Goal: Find specific page/section: Find specific page/section

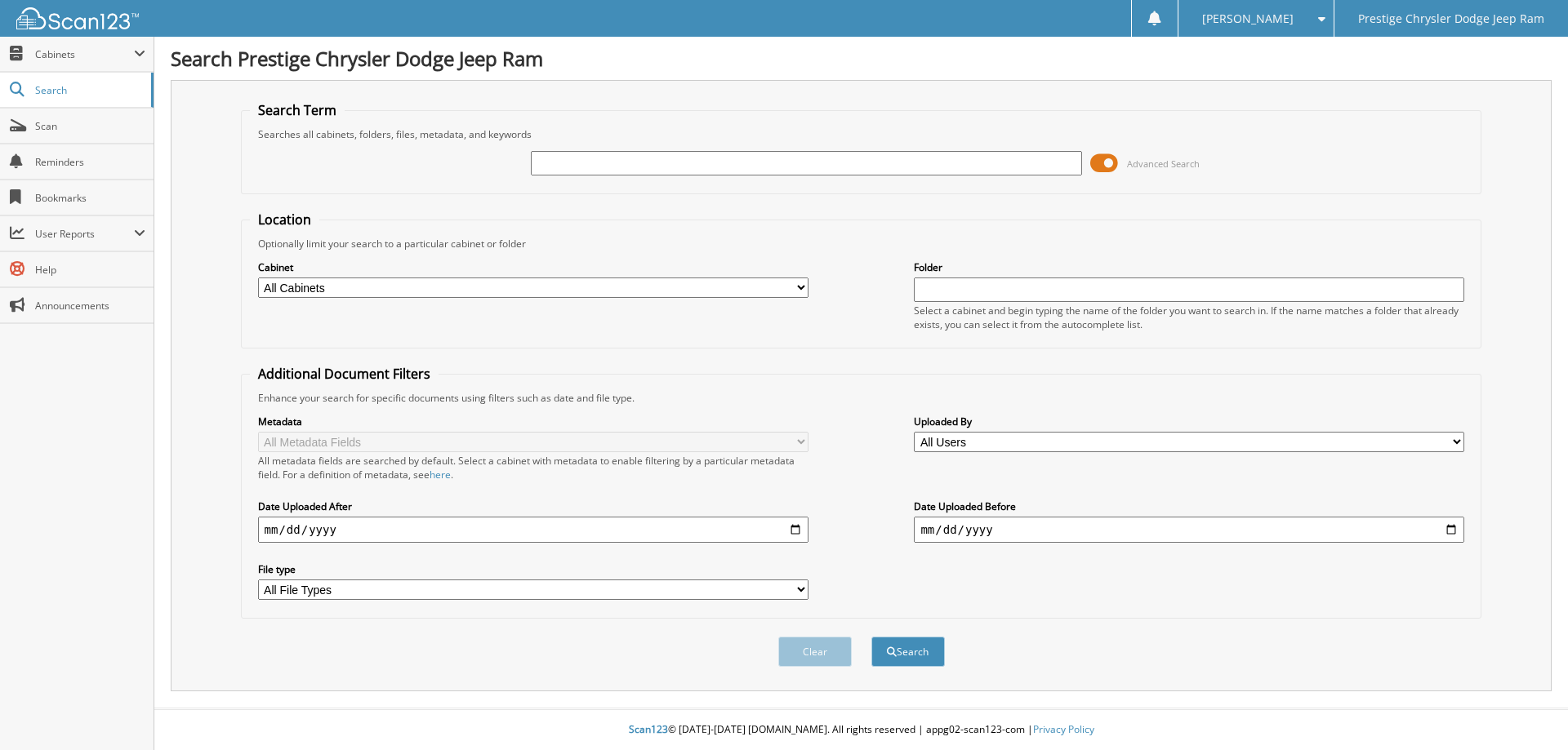
click at [1105, 164] on span at bounding box center [1104, 162] width 28 height 25
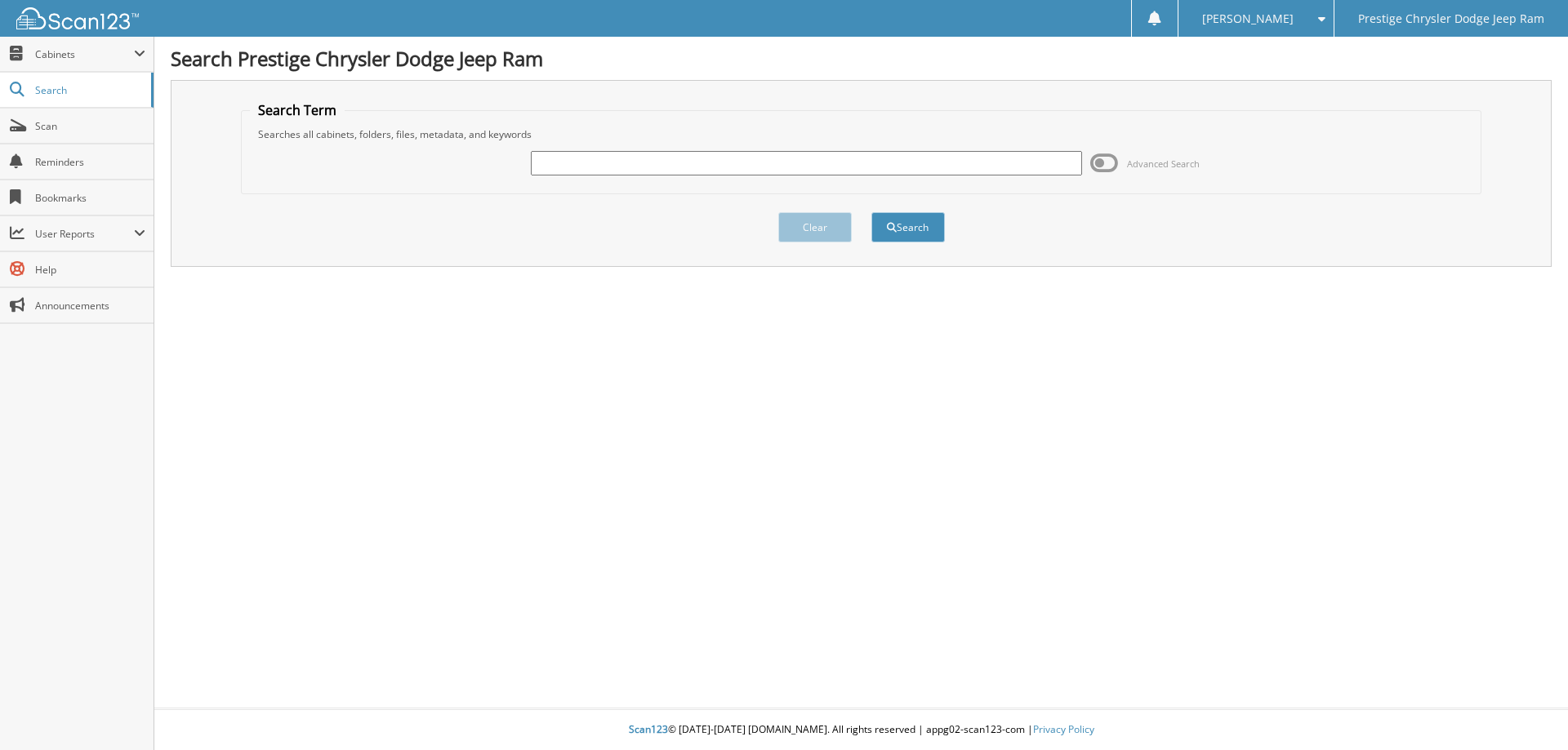
click at [601, 153] on input "text" at bounding box center [805, 162] width 550 height 25
type input "44822"
click at [871, 213] on button "Search" at bounding box center [908, 227] width 74 height 31
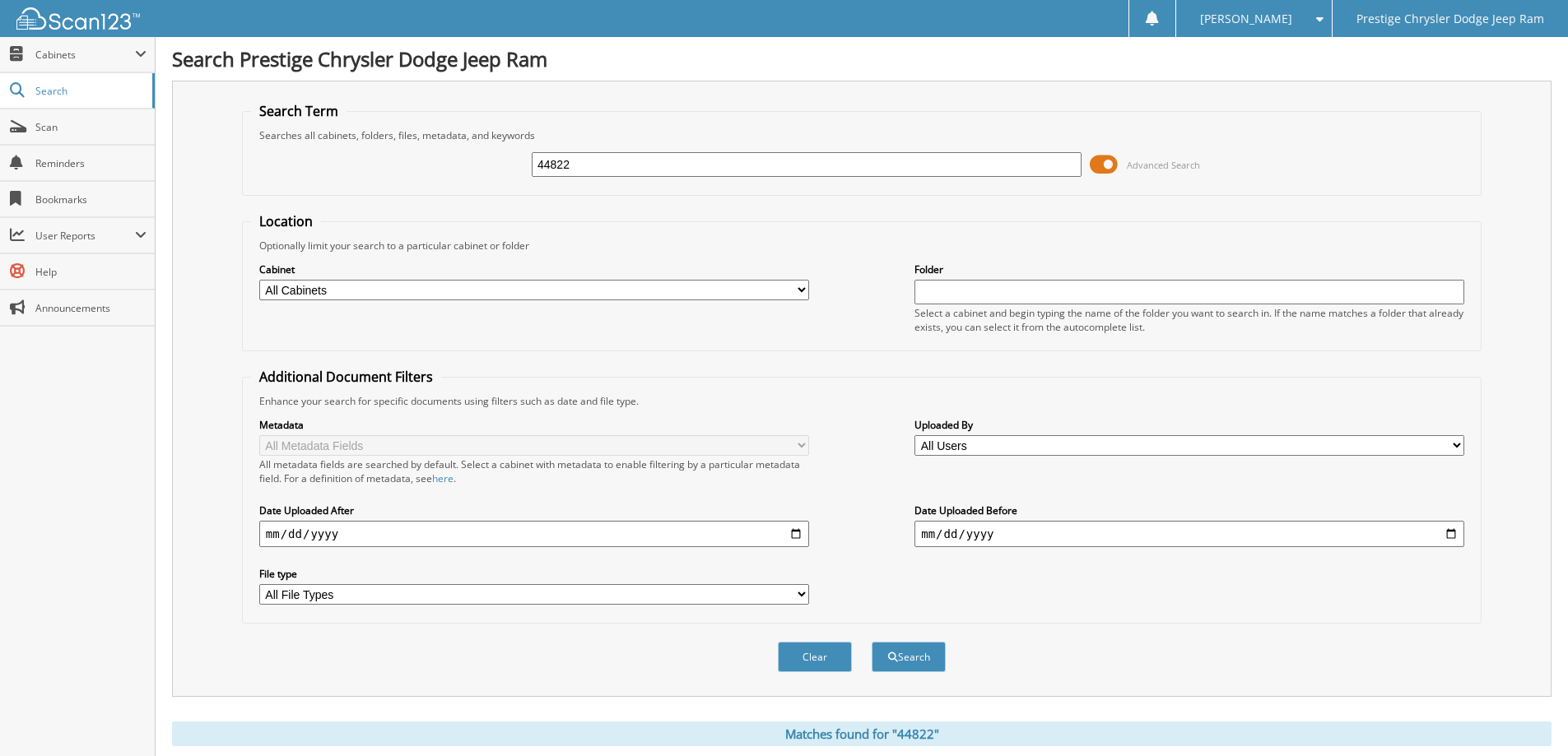
click at [1111, 169] on span at bounding box center [1104, 164] width 28 height 25
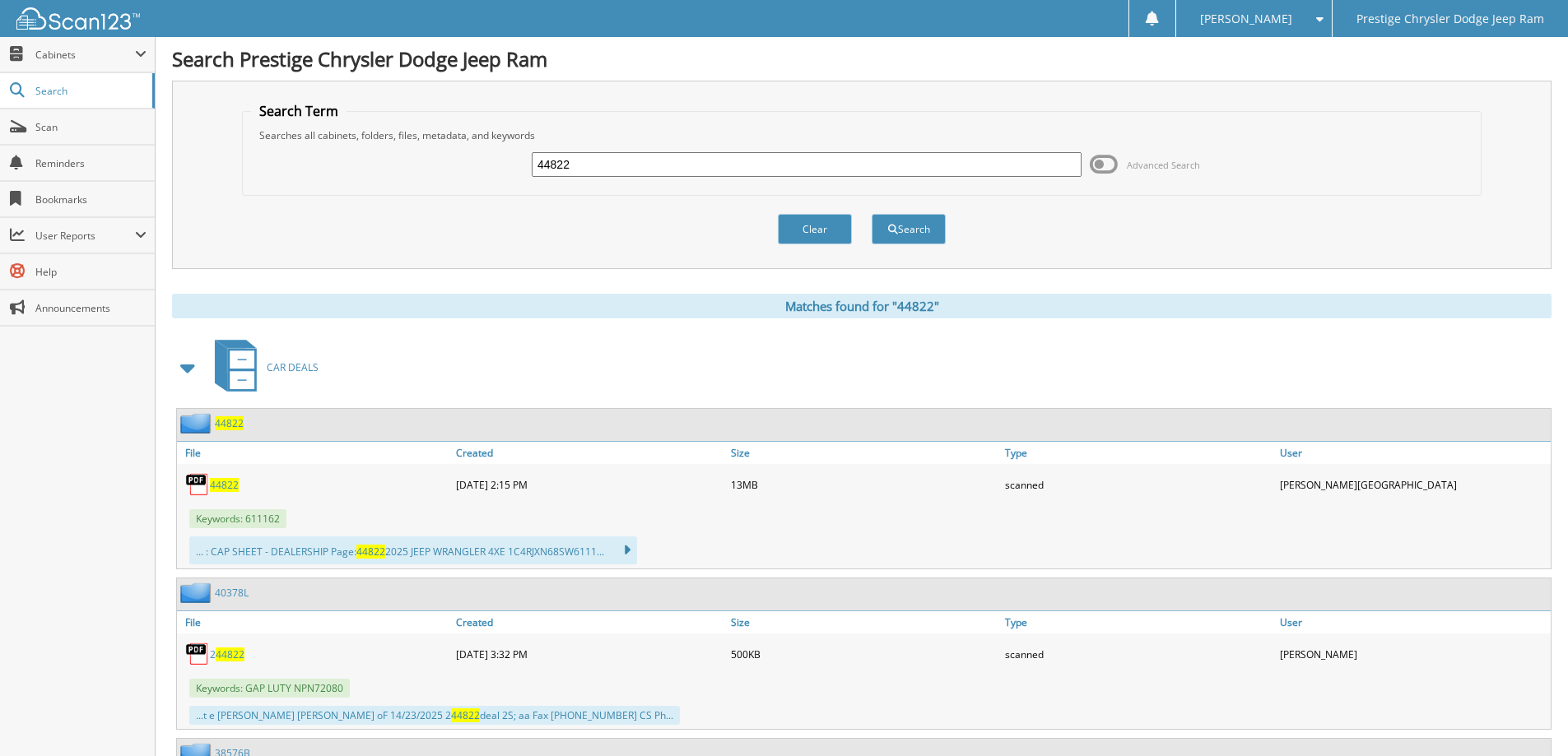
click at [223, 485] on span "44822" at bounding box center [224, 485] width 29 height 14
